Goal: Information Seeking & Learning: Learn about a topic

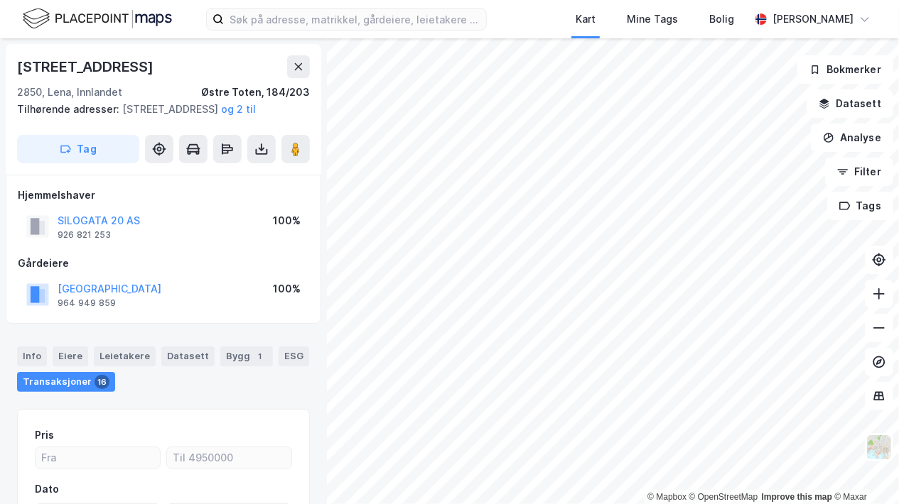
click at [0, 0] on button "SILOGATA 20 AS" at bounding box center [0, 0] width 0 height 0
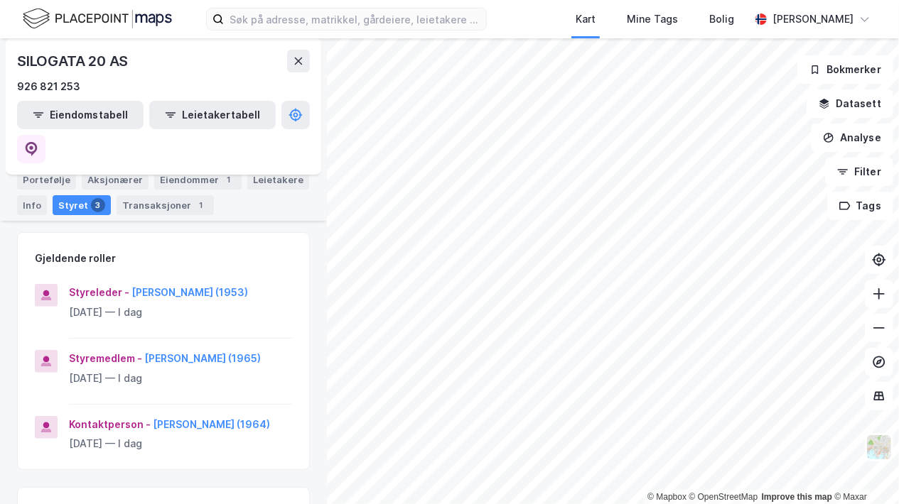
scroll to position [160, 0]
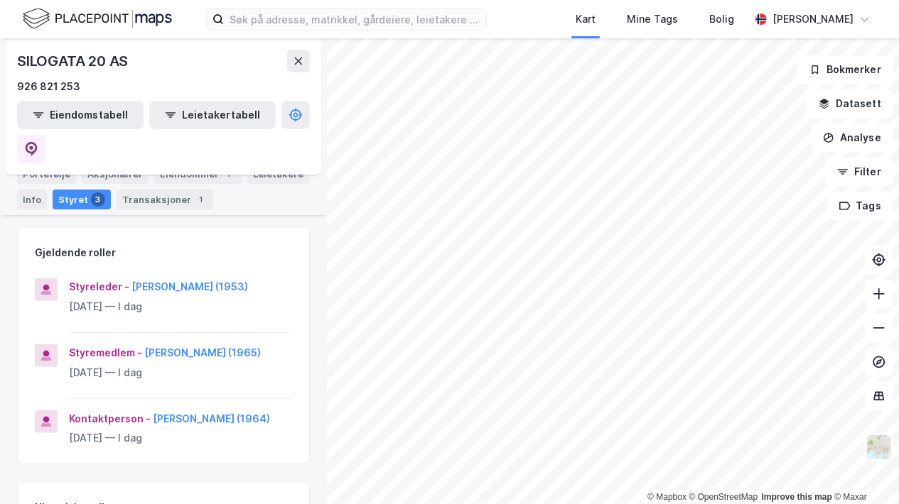
click at [0, 0] on button "[PERSON_NAME] (1953)" at bounding box center [0, 0] width 0 height 0
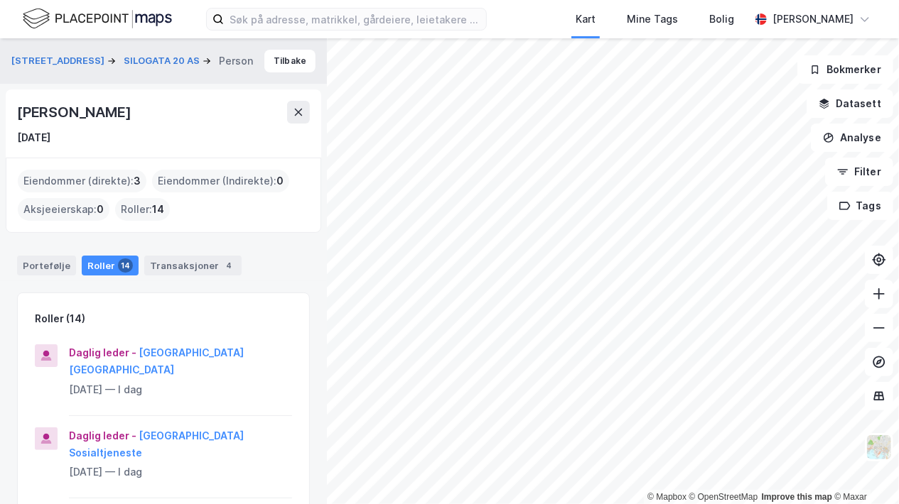
click at [281, 63] on button "Tilbake" at bounding box center [289, 61] width 51 height 23
